Goal: Information Seeking & Learning: Compare options

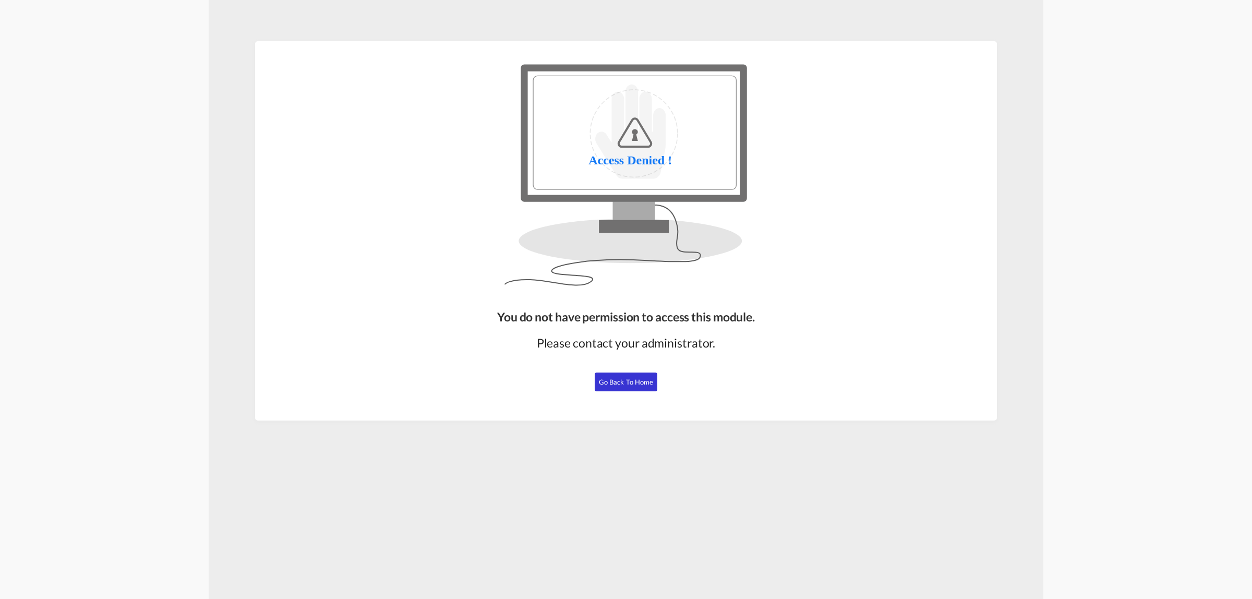
click at [650, 378] on span "Go Back to Home" at bounding box center [626, 382] width 55 height 8
